Goal: Task Accomplishment & Management: Manage account settings

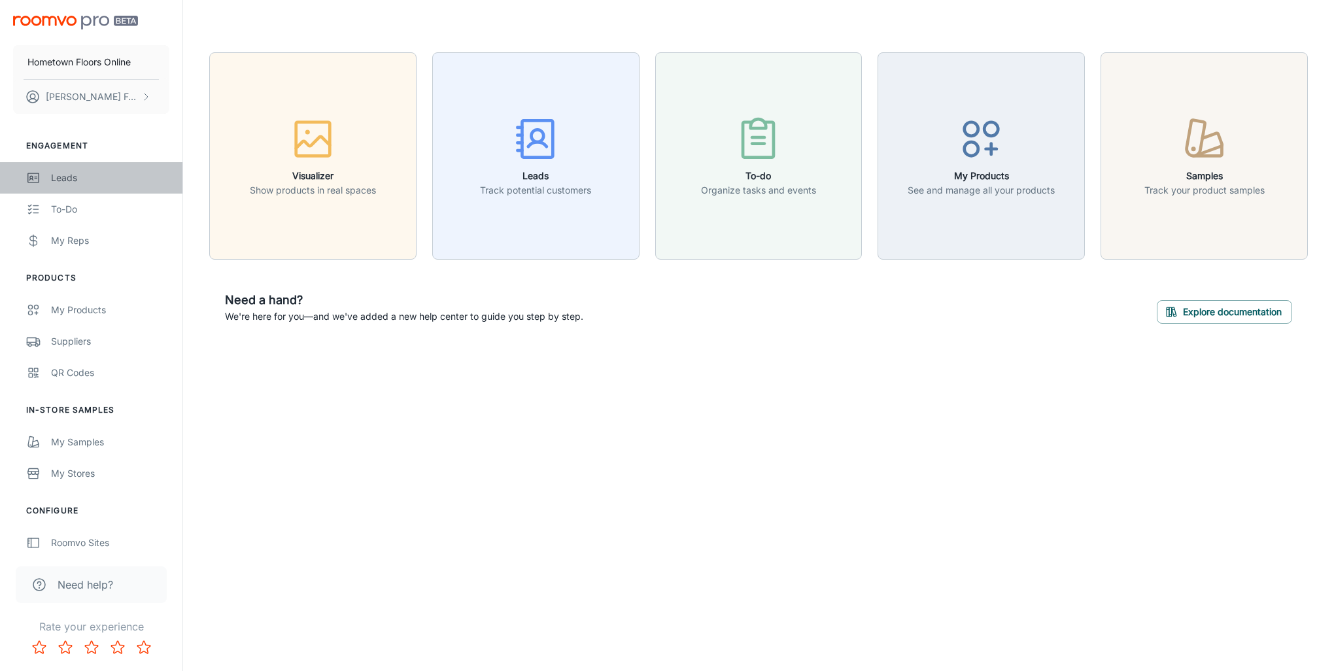
click at [60, 173] on div "Leads" at bounding box center [110, 178] width 118 height 14
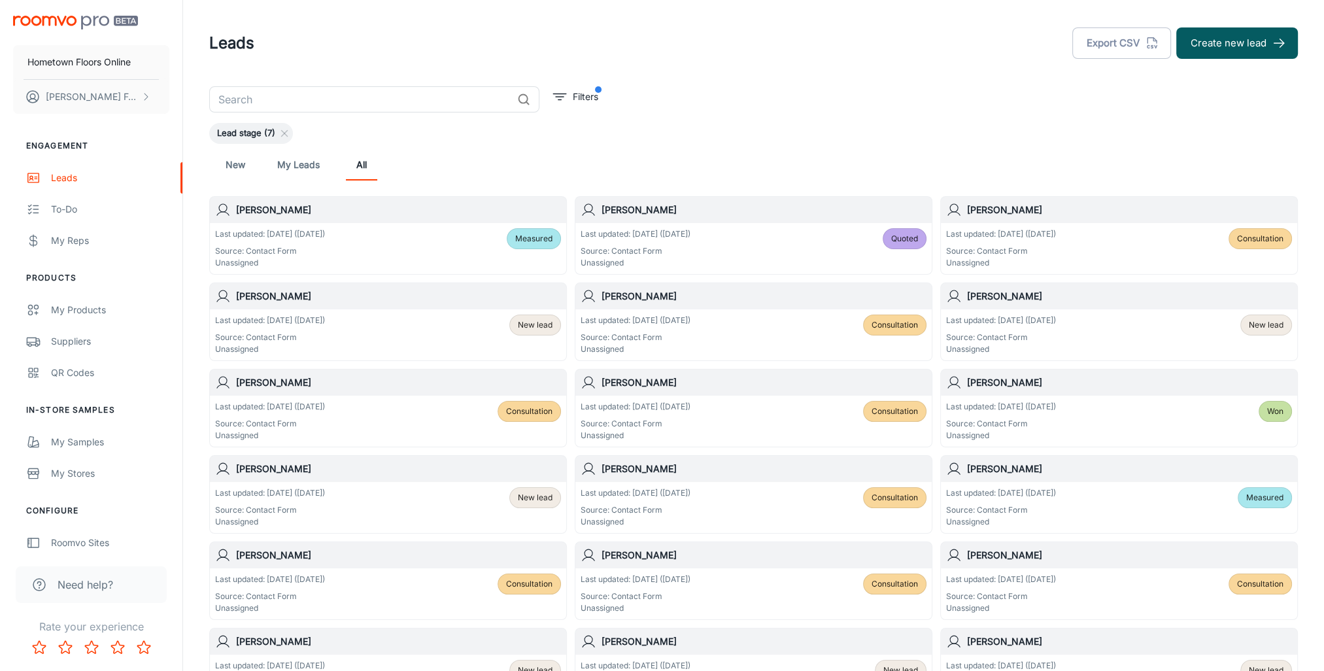
click at [527, 235] on span "Measured" at bounding box center [533, 239] width 37 height 12
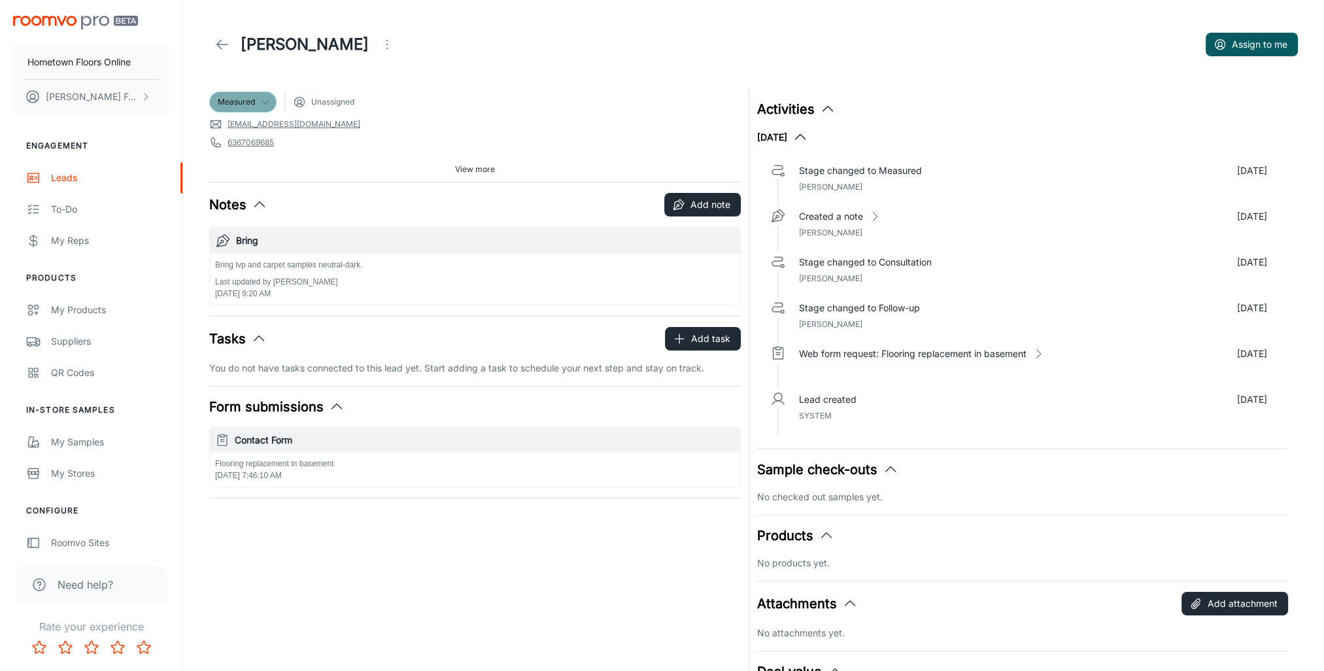
click at [261, 105] on icon at bounding box center [265, 102] width 10 height 10
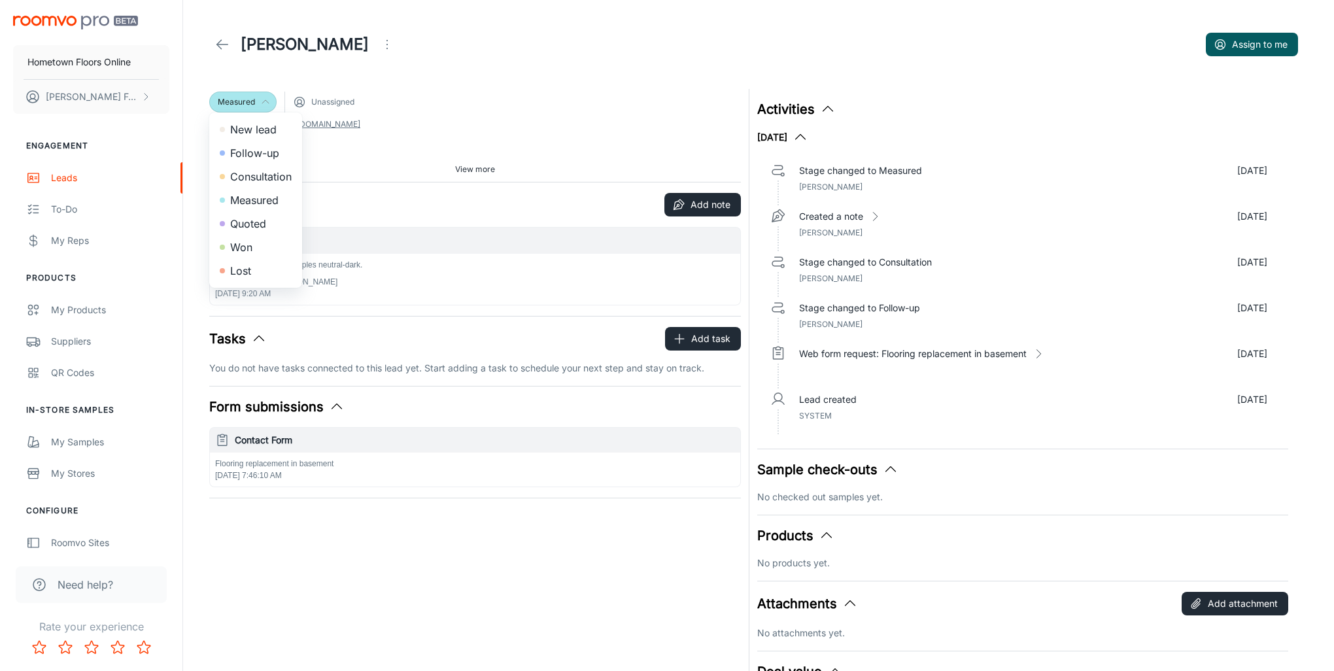
click at [251, 219] on li "Quoted" at bounding box center [255, 224] width 93 height 24
